Goal: Information Seeking & Learning: Learn about a topic

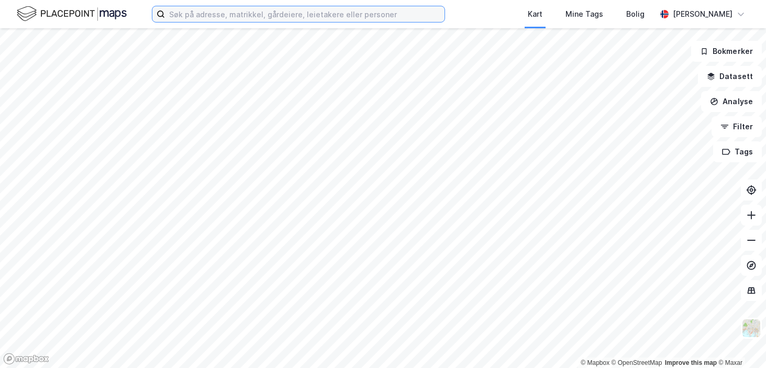
click at [198, 10] on input at bounding box center [304, 14] width 279 height 16
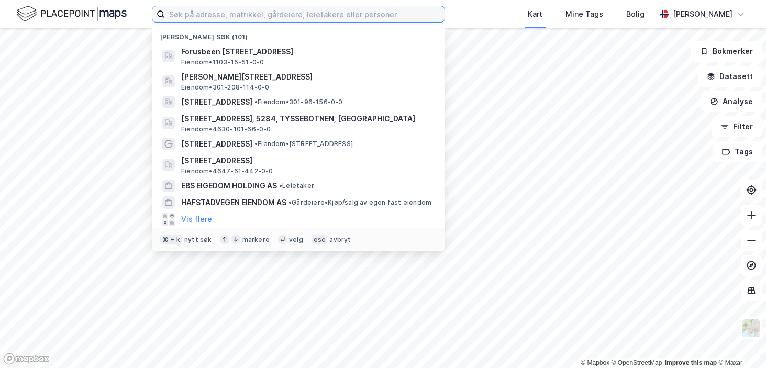
paste input "Cmnre S6 AS"
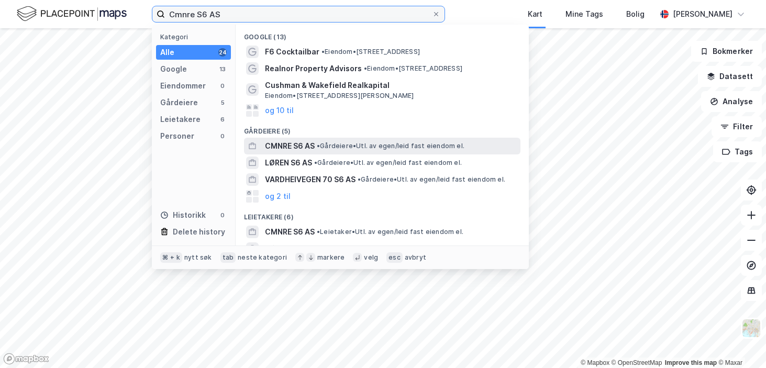
type input "Cmnre S6 AS"
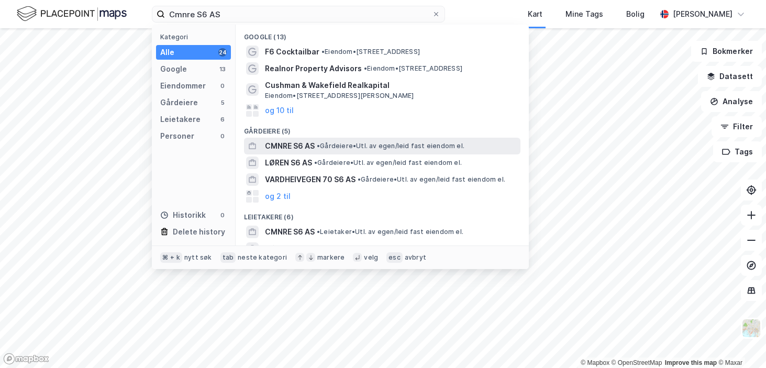
click at [273, 145] on span "CMNRE S6 AS" at bounding box center [290, 146] width 50 height 13
